Goal: Transaction & Acquisition: Purchase product/service

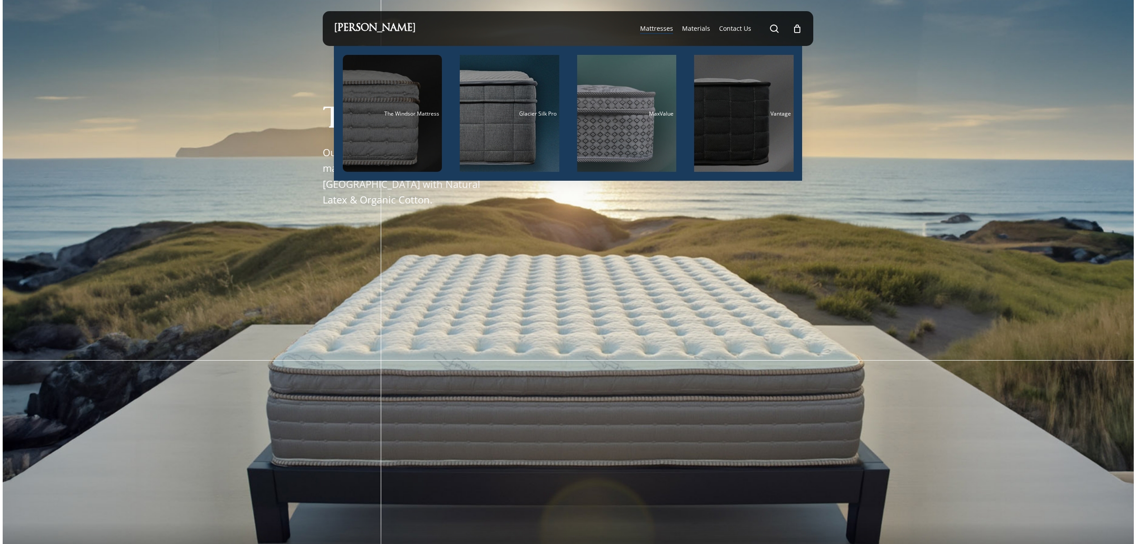
click at [419, 110] on span "The Windsor Mattress" at bounding box center [411, 114] width 55 height 8
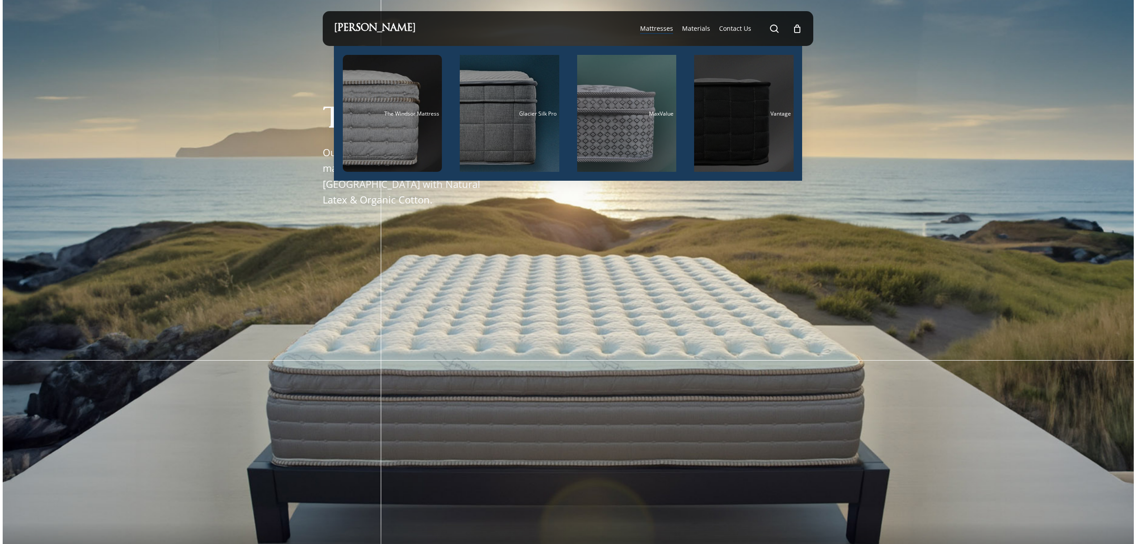
click at [768, 124] on div "Main Menu" at bounding box center [744, 113] width 100 height 117
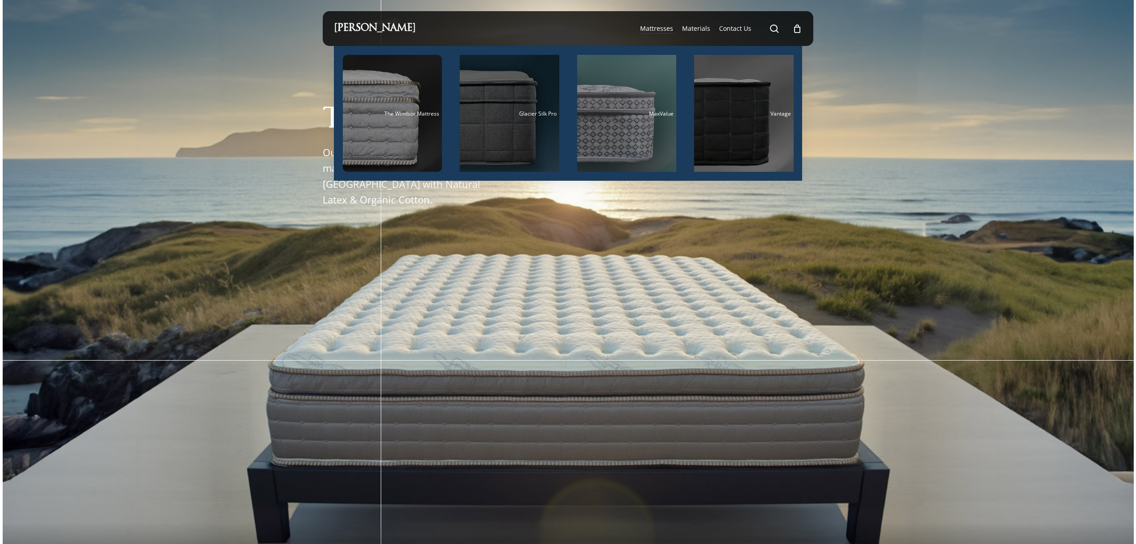
click at [531, 128] on div "Main Menu" at bounding box center [510, 113] width 100 height 117
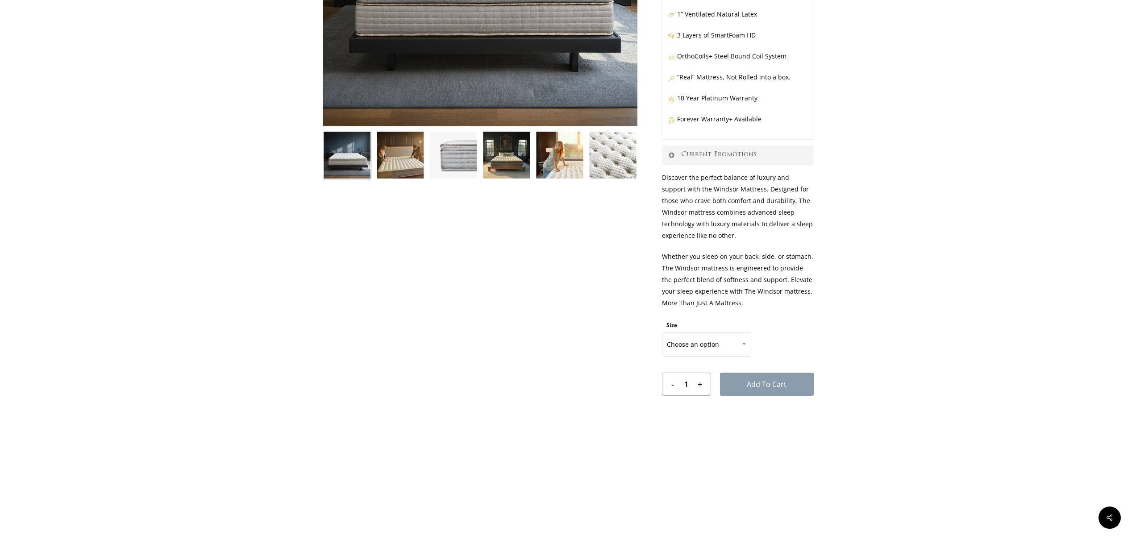
scroll to position [268, 0]
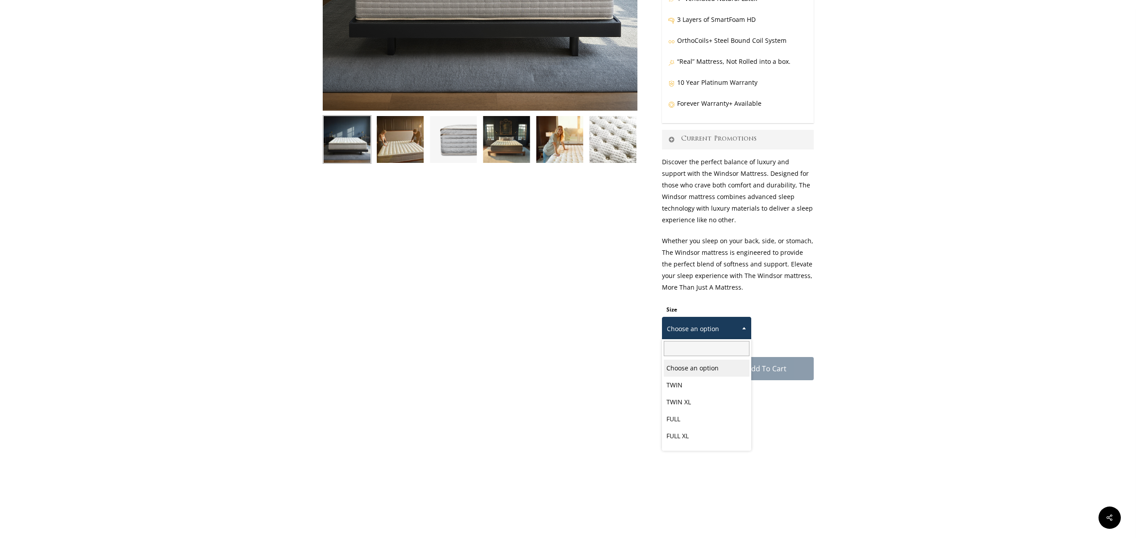
click at [707, 322] on span "Choose an option" at bounding box center [706, 329] width 88 height 19
select select "FULL"
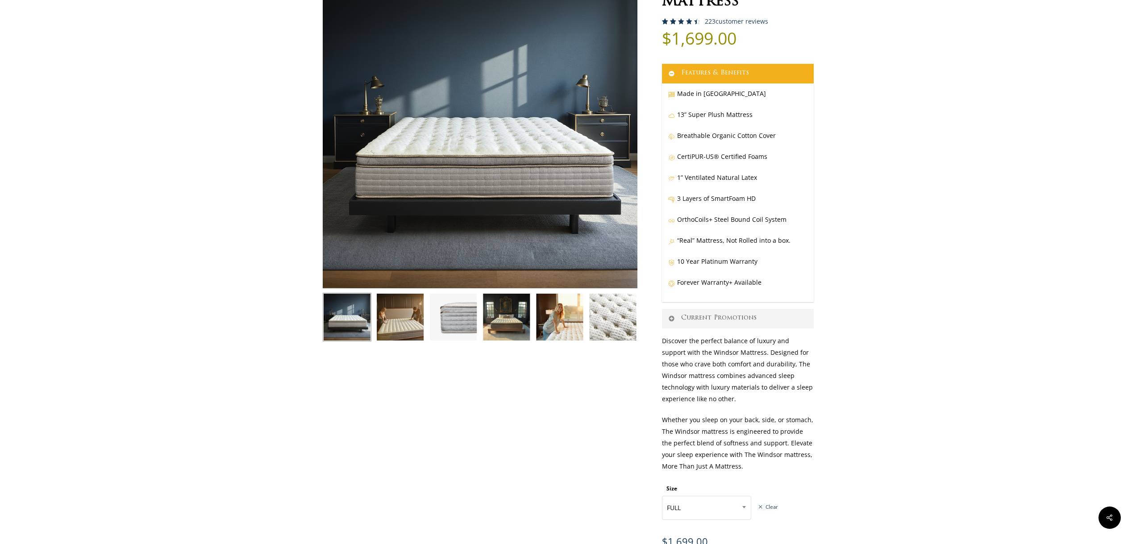
scroll to position [89, 0]
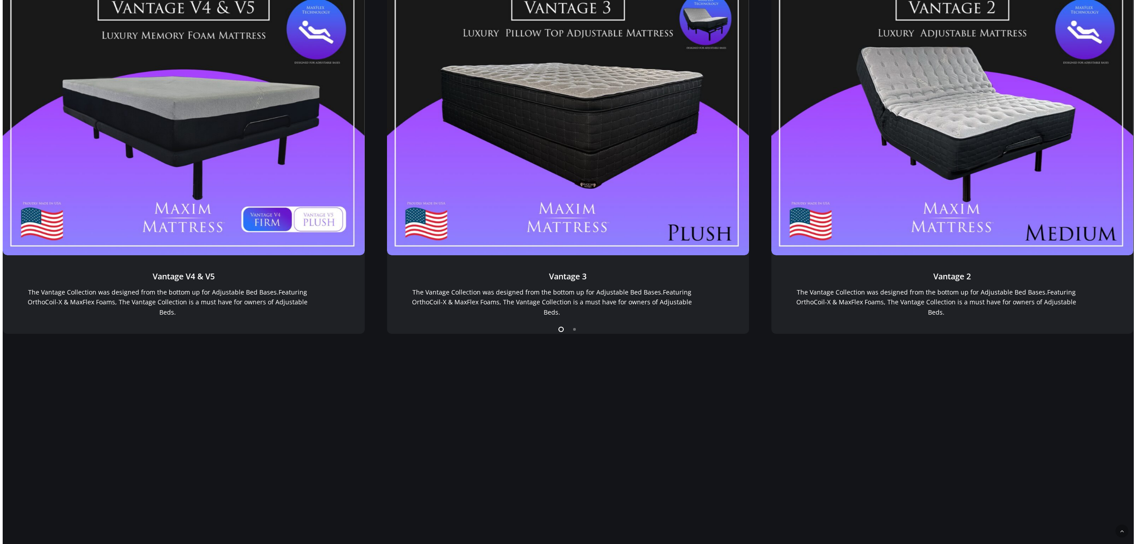
scroll to position [940, 0]
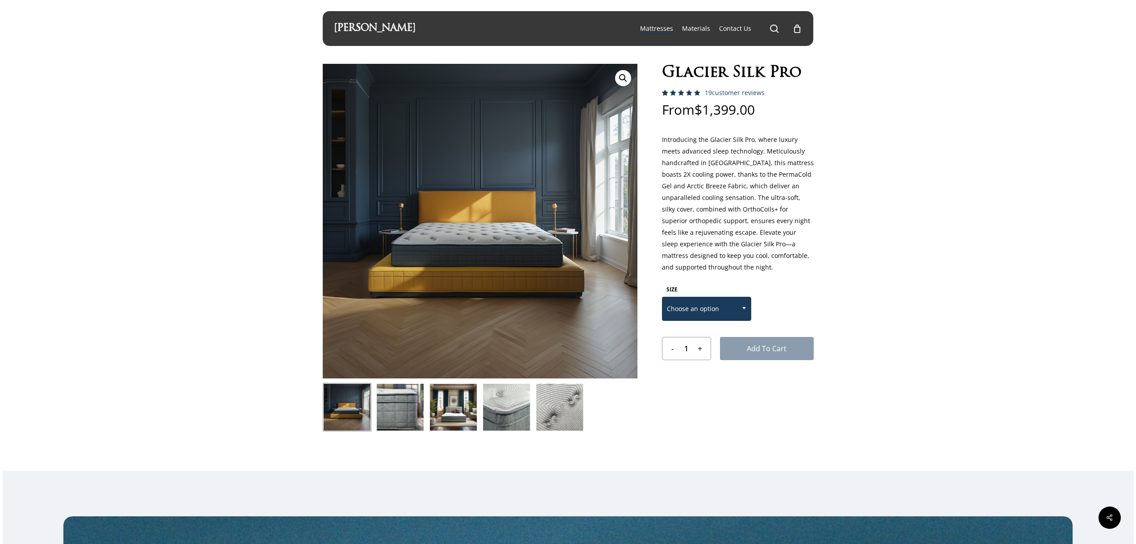
click at [735, 308] on span "Choose an option" at bounding box center [706, 308] width 88 height 19
select select "FULL"
